Goal: Entertainment & Leisure: Consume media (video, audio)

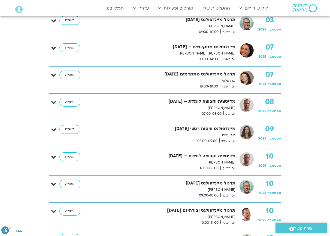
scroll to position [265, 0]
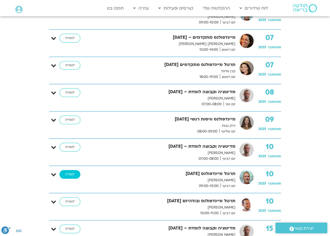
click at [72, 176] on link "לצפייה" at bounding box center [69, 174] width 21 height 9
